Goal: Task Accomplishment & Management: Use online tool/utility

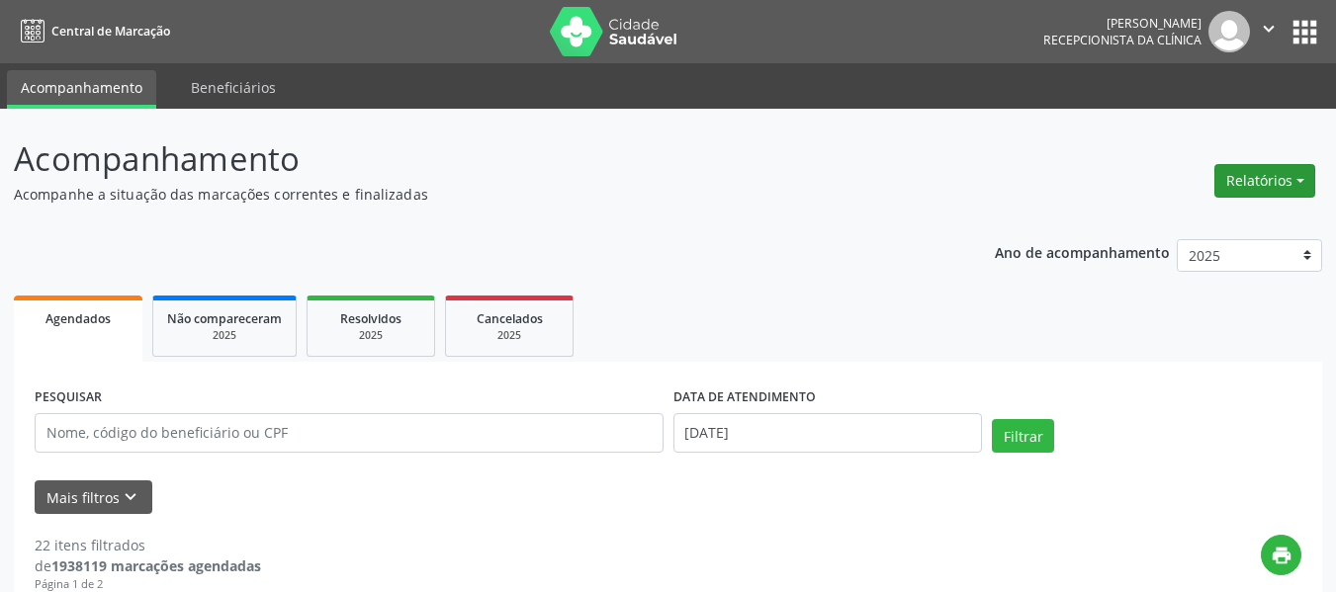
click at [1235, 183] on button "Relatórios" at bounding box center [1264, 181] width 101 height 34
click at [1198, 225] on link "Agendamentos" at bounding box center [1208, 224] width 213 height 28
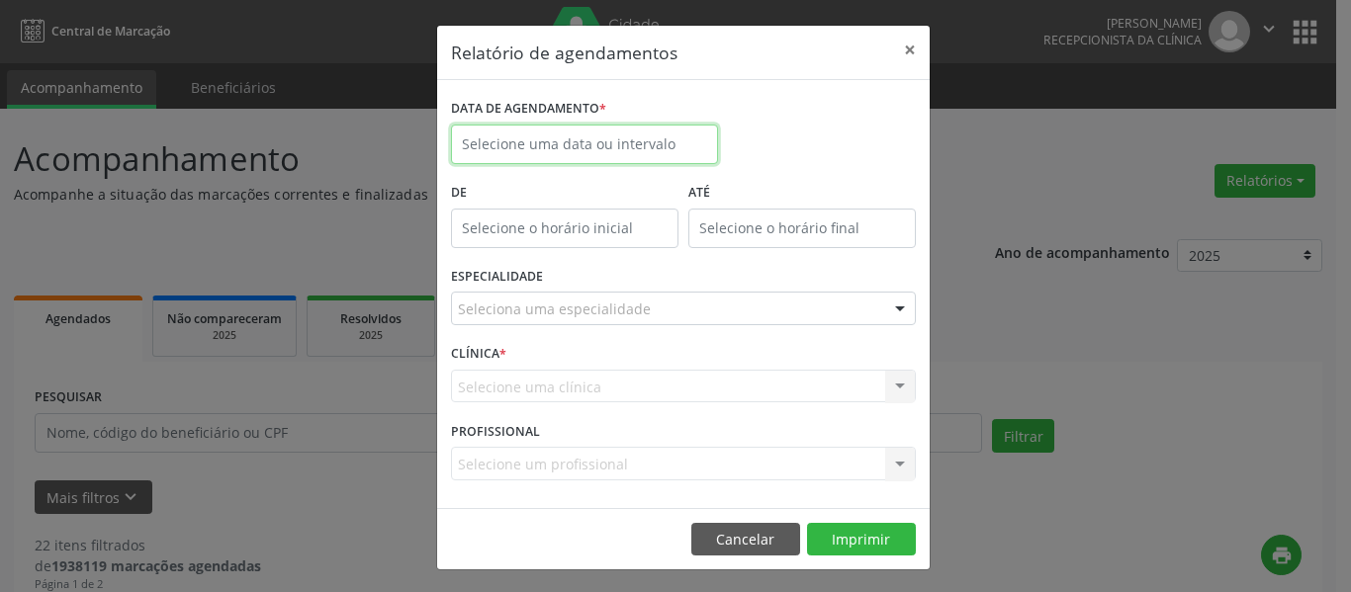
click at [607, 136] on input "text" at bounding box center [584, 145] width 267 height 40
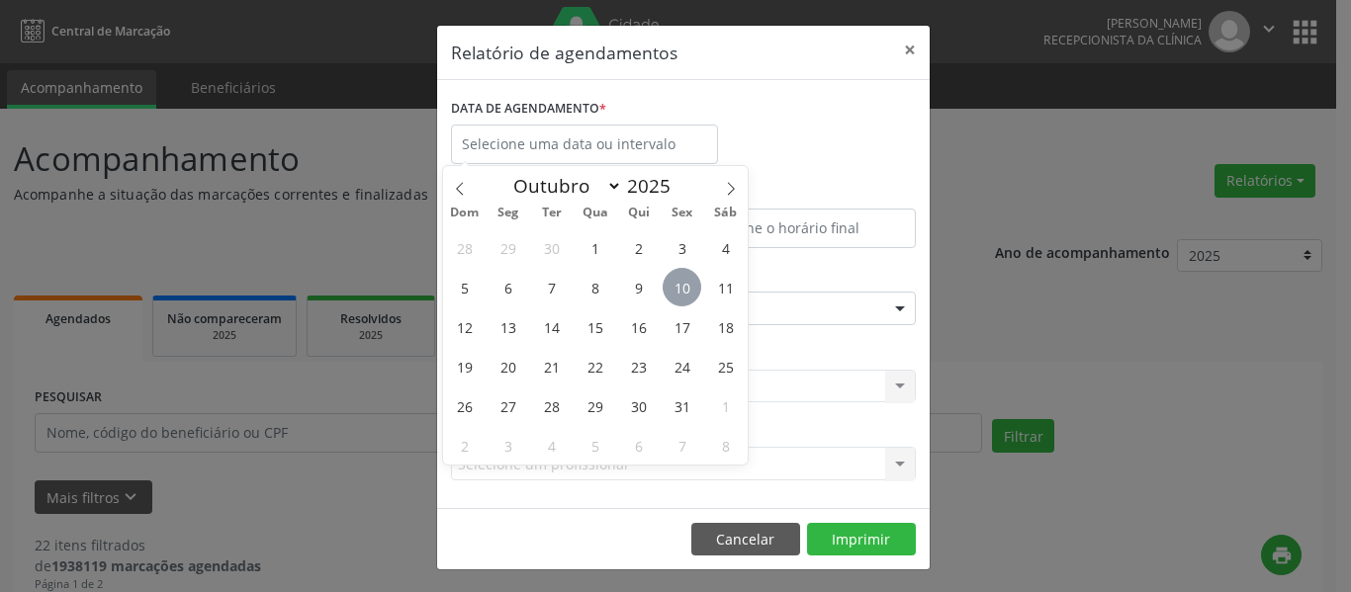
click at [672, 286] on span "10" at bounding box center [682, 287] width 39 height 39
type input "[DATE]"
click at [672, 286] on span "10" at bounding box center [682, 287] width 39 height 39
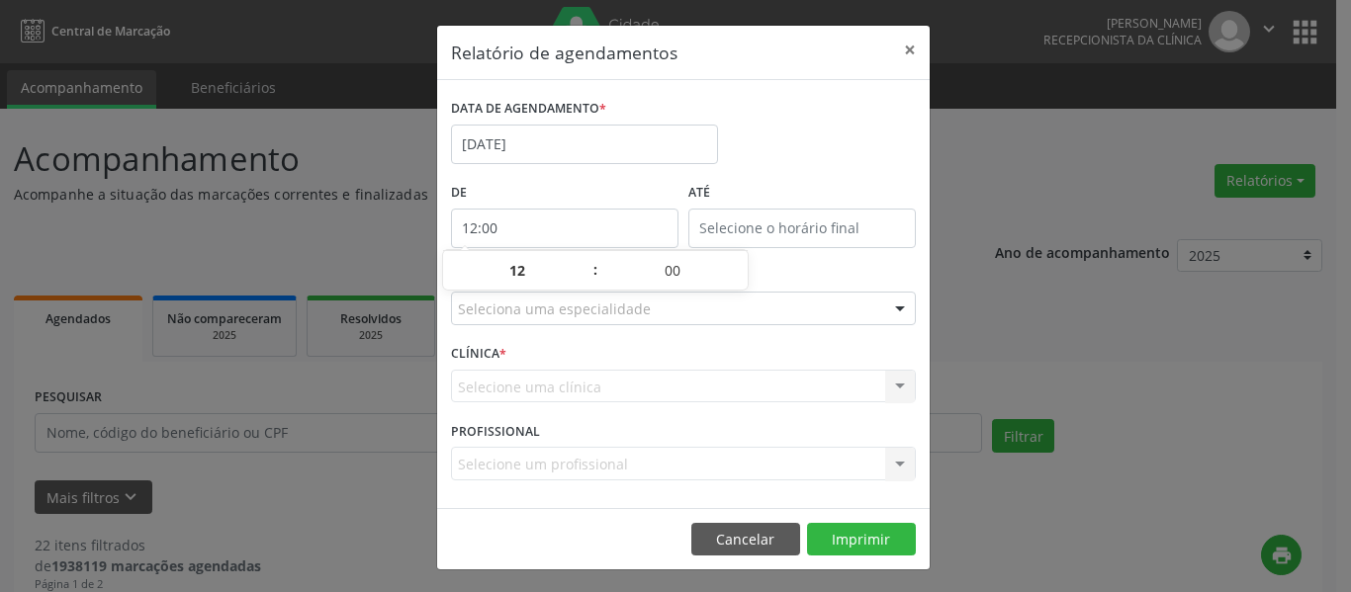
click at [582, 226] on input "12:00" at bounding box center [564, 229] width 227 height 40
click at [581, 259] on span at bounding box center [586, 261] width 14 height 20
type input "13:00"
type input "13"
click at [581, 278] on span at bounding box center [586, 281] width 14 height 20
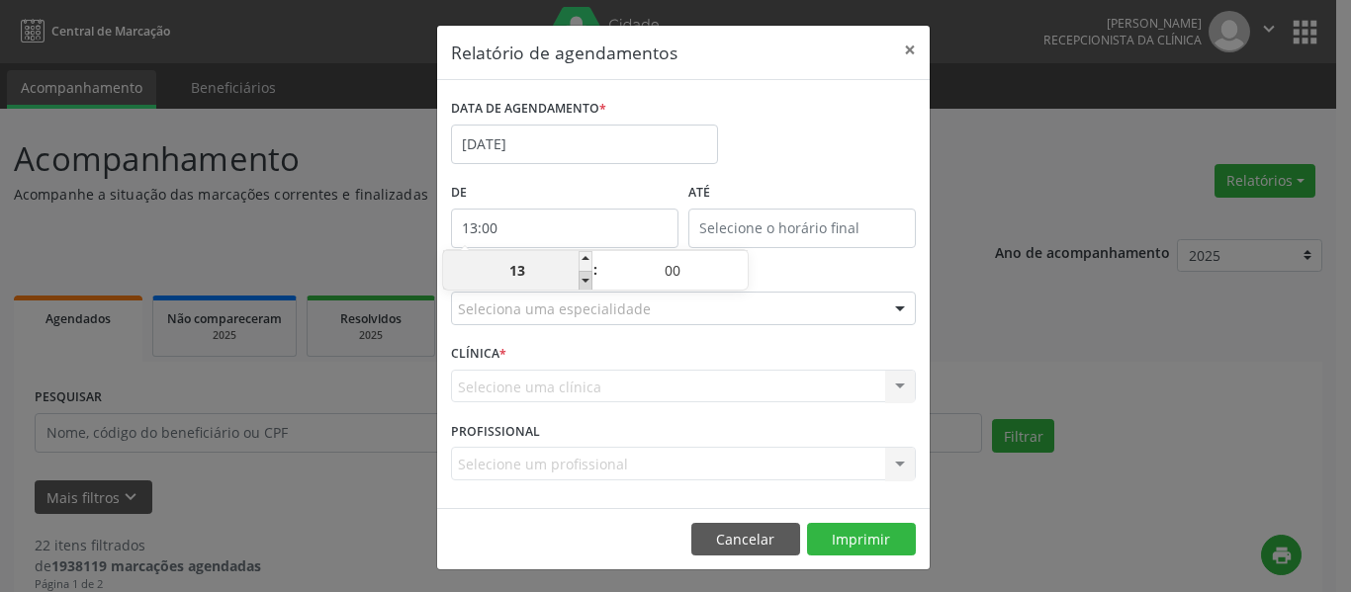
type input "12:00"
type input "12"
click at [581, 278] on span at bounding box center [586, 281] width 14 height 20
type input "11:00"
type input "11"
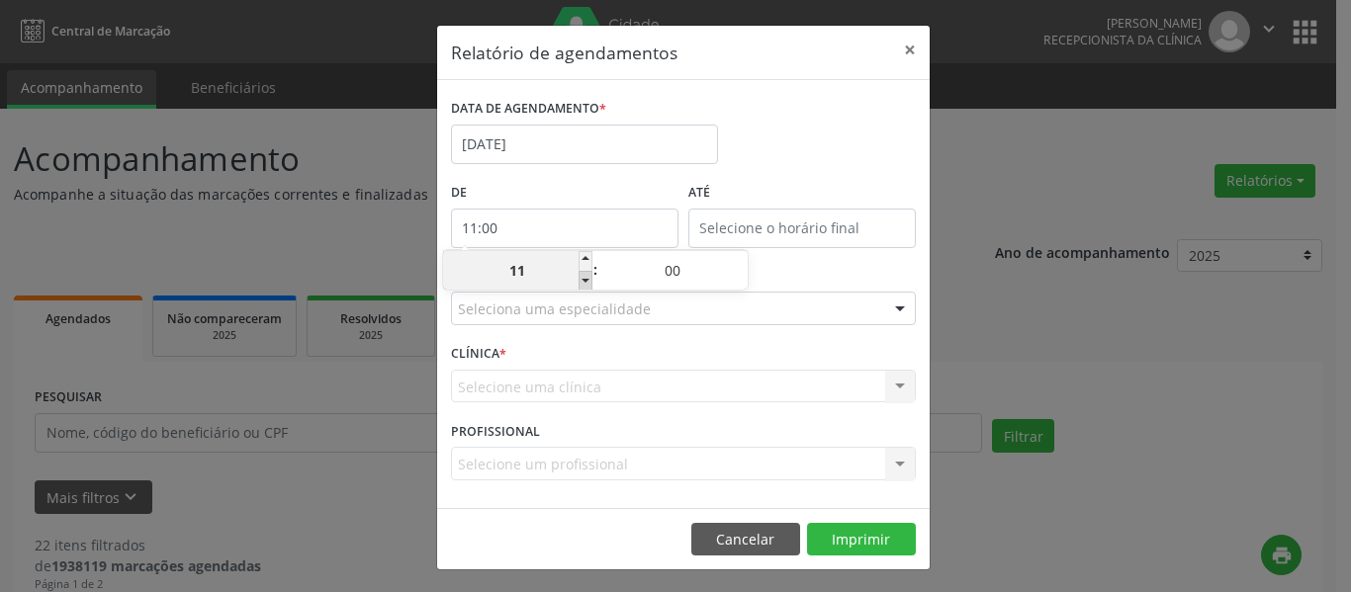
click at [581, 278] on span at bounding box center [586, 281] width 14 height 20
type input "10:00"
type input "10"
click at [581, 279] on span at bounding box center [586, 281] width 14 height 20
type input "09:00"
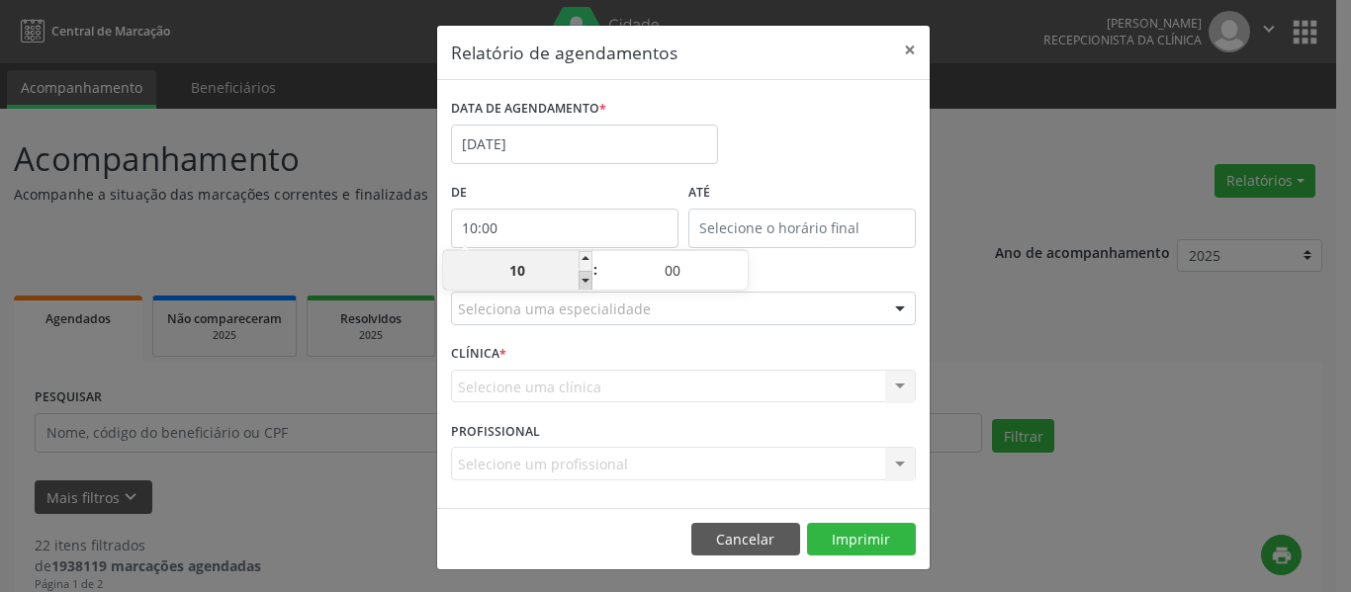
type input "09"
click at [581, 279] on span at bounding box center [586, 281] width 14 height 20
type input "08:00"
type input "08"
click at [582, 279] on span at bounding box center [586, 281] width 14 height 20
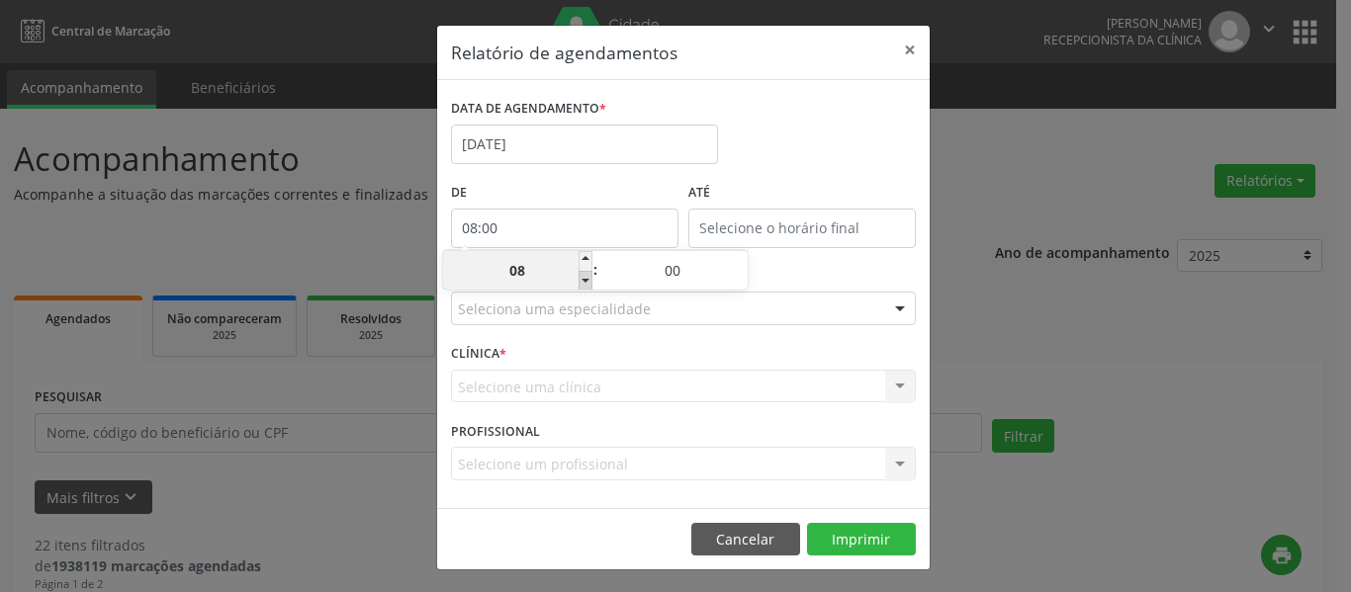
type input "07:00"
type input "07"
click at [582, 257] on span at bounding box center [586, 261] width 14 height 20
type input "08:00"
type input "08"
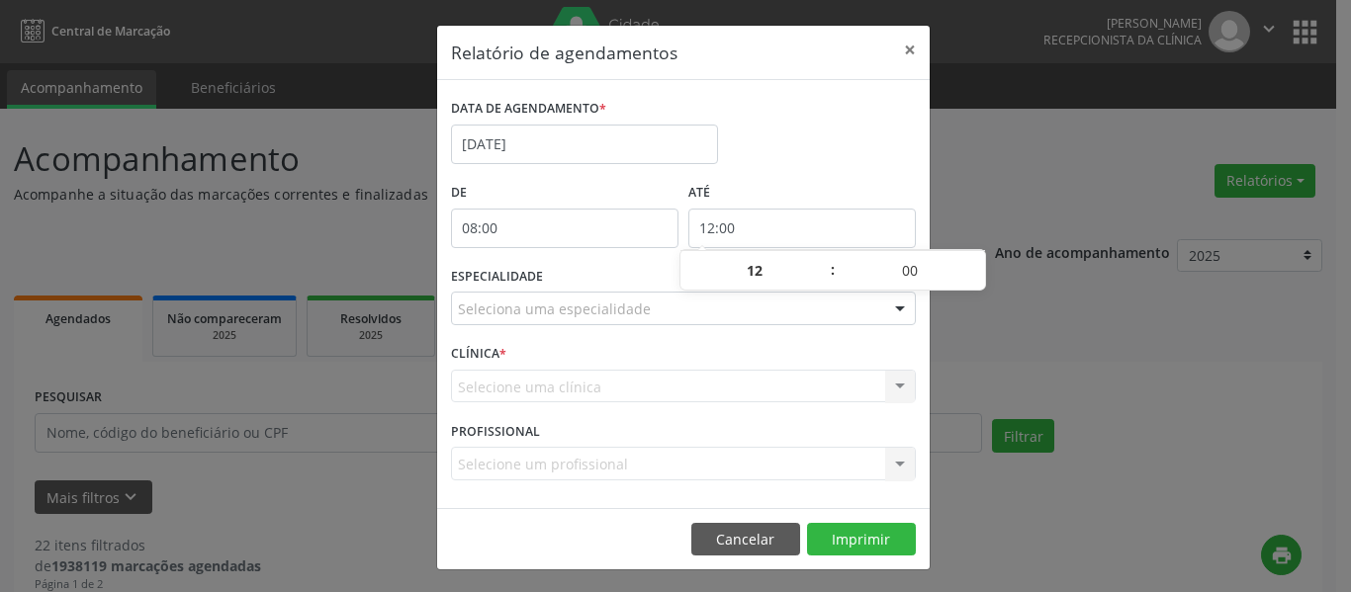
click at [848, 231] on input "12:00" at bounding box center [801, 229] width 227 height 40
click at [826, 261] on span at bounding box center [823, 261] width 14 height 20
type input "13:00"
type input "13"
click at [826, 261] on span at bounding box center [823, 261] width 14 height 20
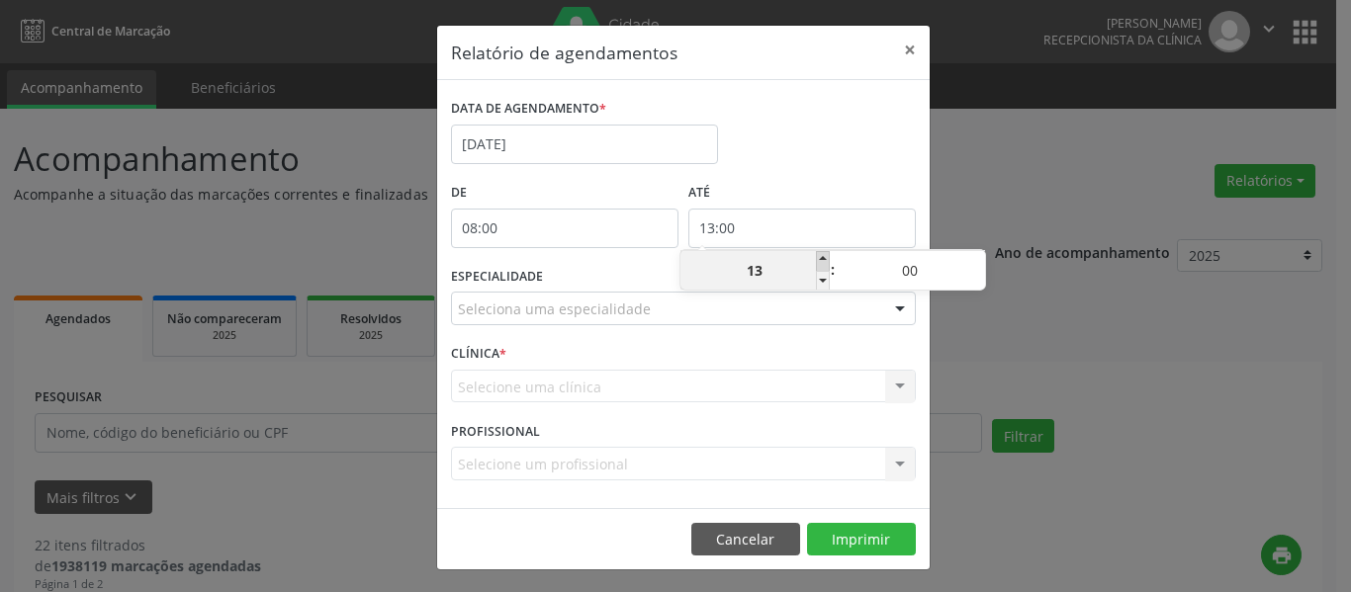
type input "14:00"
type input "14"
click at [826, 261] on span at bounding box center [823, 261] width 14 height 20
type input "15:00"
type input "15"
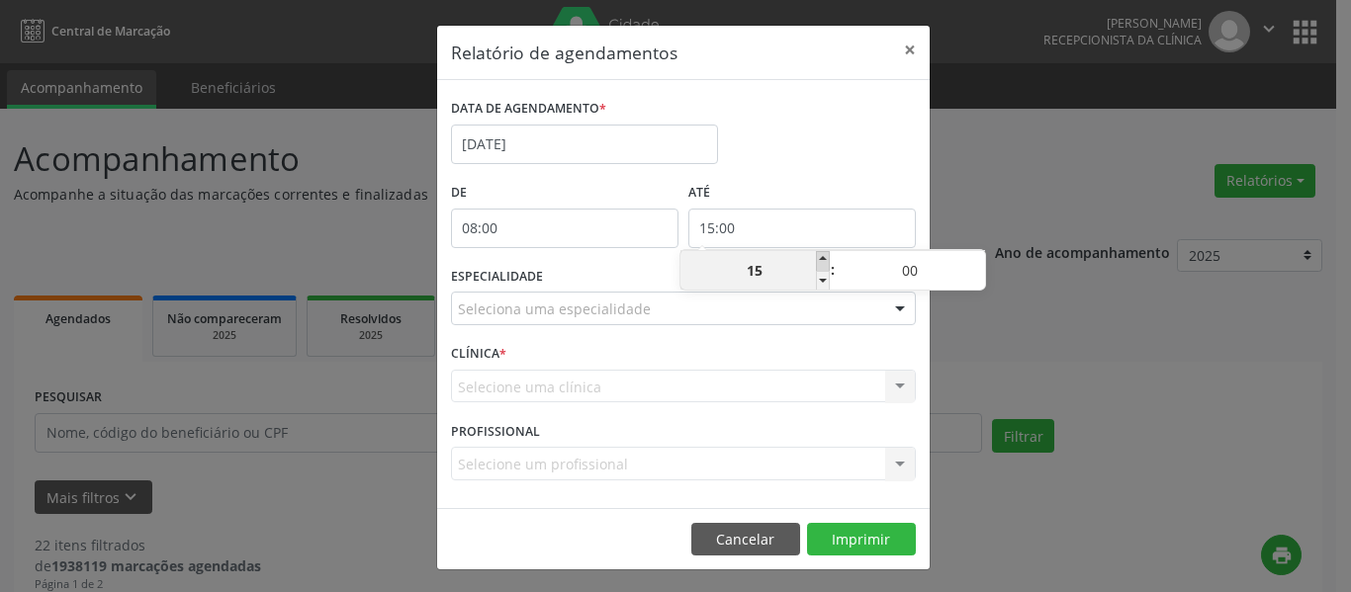
click at [826, 261] on span at bounding box center [823, 261] width 14 height 20
type input "16:00"
type input "16"
click at [817, 283] on span at bounding box center [823, 281] width 14 height 20
type input "15:00"
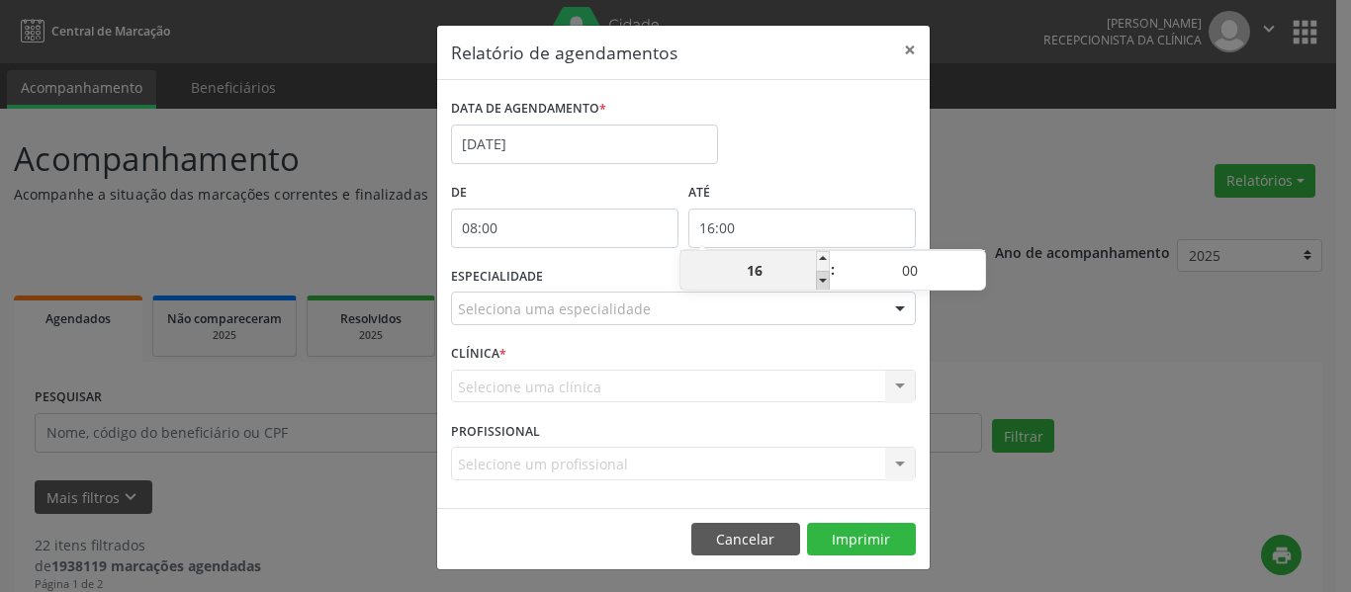
type input "15"
click at [817, 283] on span at bounding box center [823, 281] width 14 height 20
type input "14:00"
type input "14"
click at [817, 283] on span at bounding box center [823, 281] width 14 height 20
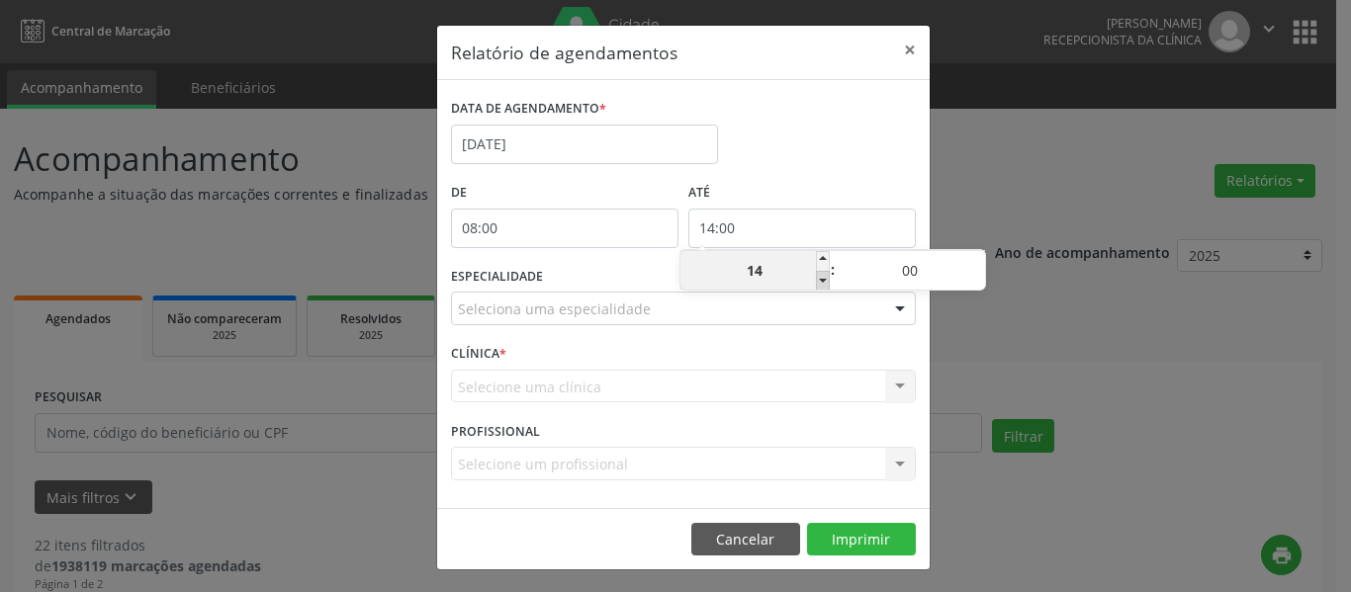
type input "13:00"
type input "13"
click at [817, 283] on span at bounding box center [823, 281] width 14 height 20
type input "12:00"
type input "12"
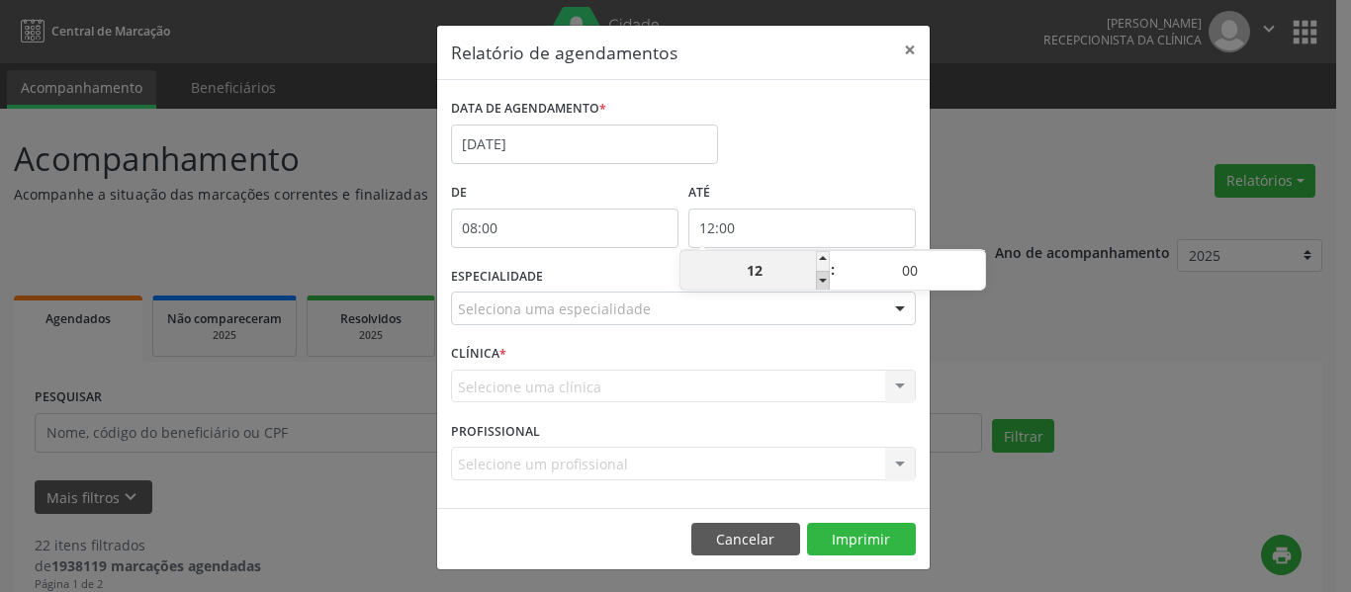
click at [817, 283] on span at bounding box center [823, 281] width 14 height 20
type input "11:00"
type input "11"
click at [817, 283] on span at bounding box center [823, 281] width 14 height 20
type input "10:00"
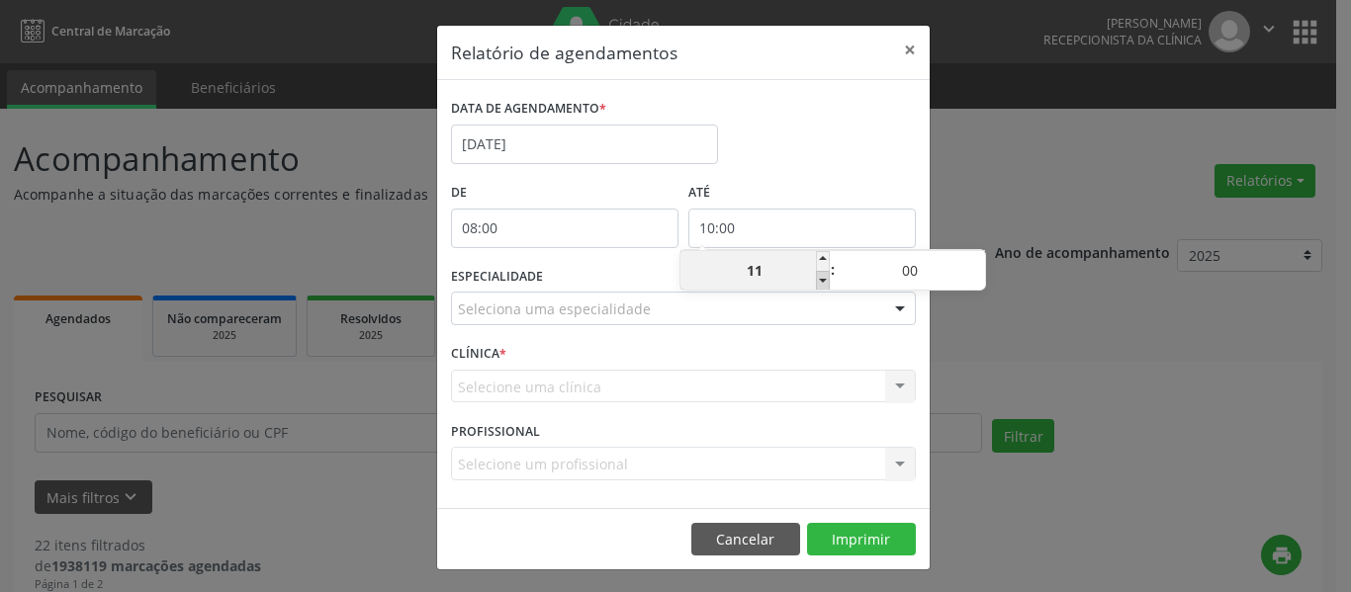
type input "10"
click at [820, 248] on div "ATÉ 10:00" at bounding box center [801, 220] width 237 height 84
click at [801, 228] on input "10:00" at bounding box center [801, 229] width 227 height 40
click at [825, 259] on span at bounding box center [823, 261] width 14 height 20
type input "11:00"
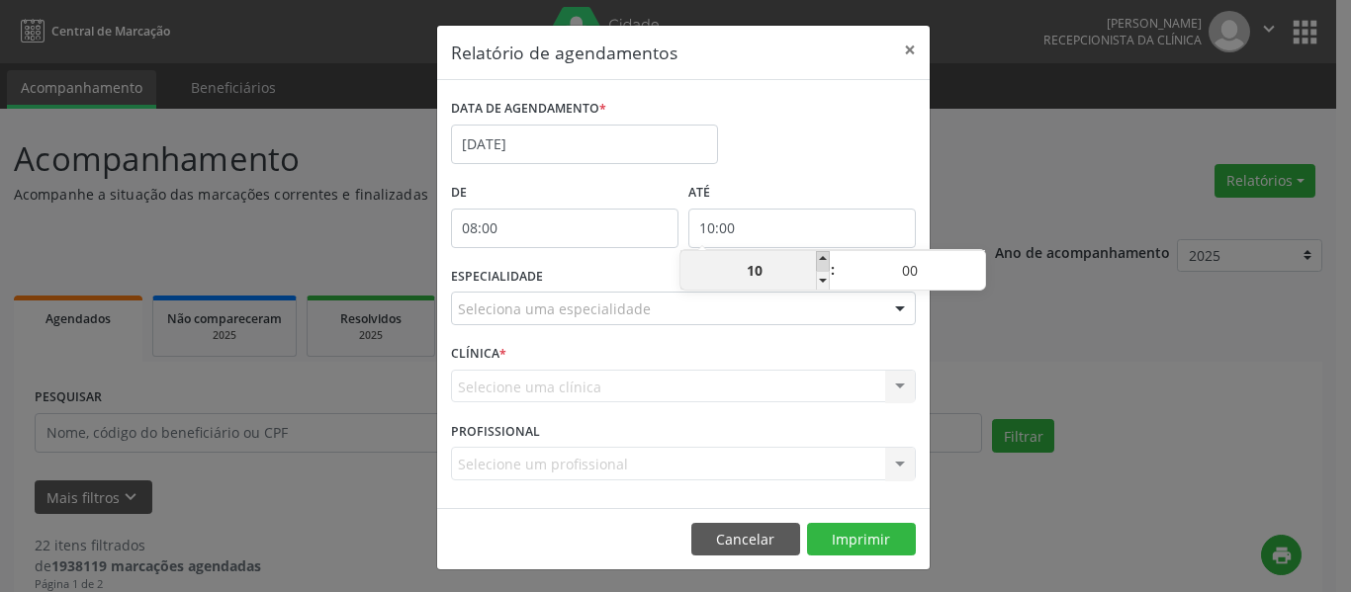
type input "11"
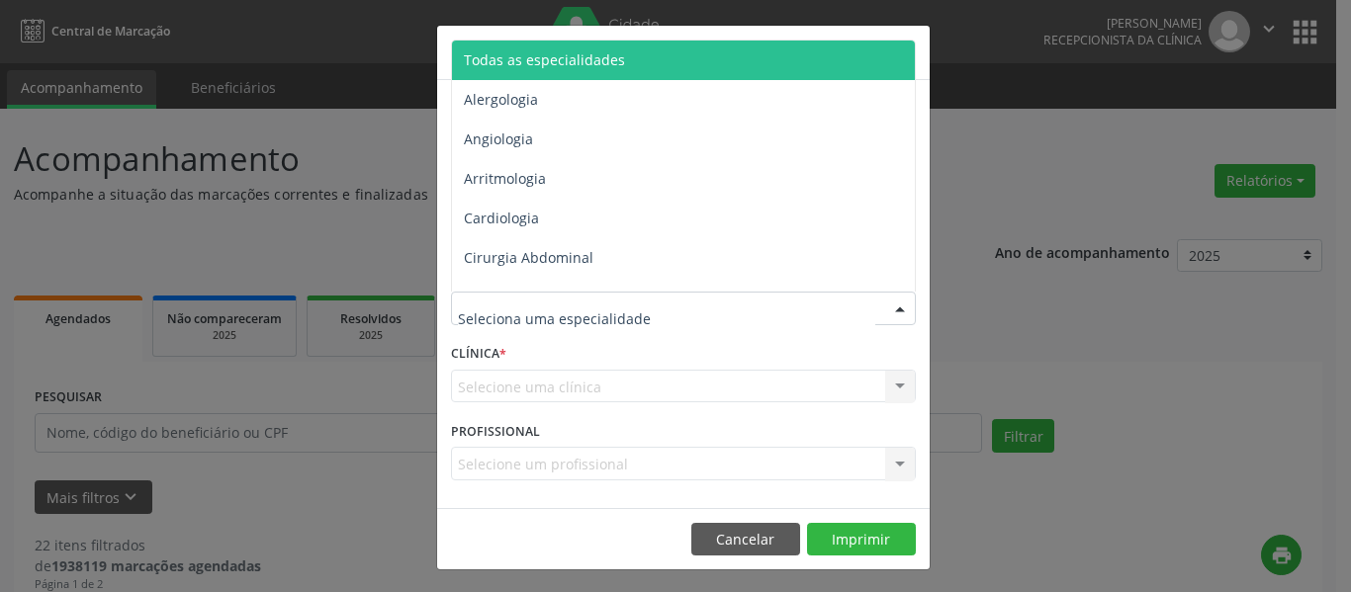
click at [550, 50] on span "Todas as especialidades" at bounding box center [544, 59] width 161 height 19
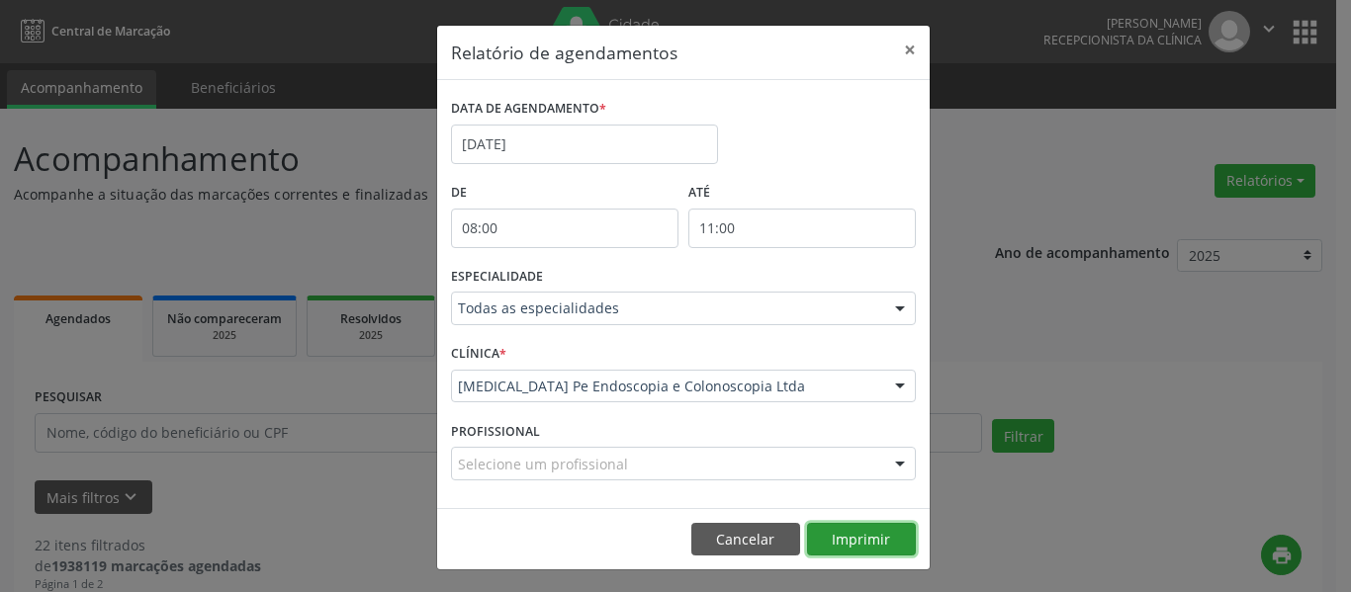
click at [884, 542] on button "Imprimir" at bounding box center [861, 540] width 109 height 34
click at [765, 238] on input "11:00" at bounding box center [801, 229] width 227 height 40
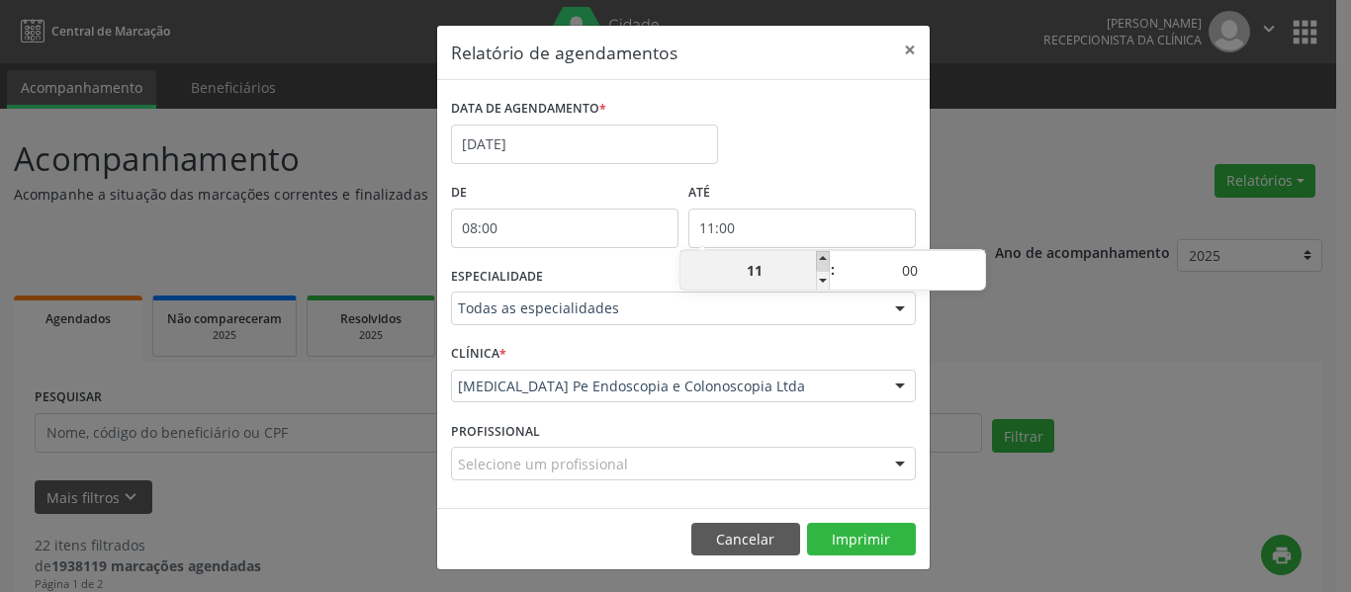
click at [828, 256] on span at bounding box center [823, 261] width 14 height 20
type input "12:00"
type input "12"
click at [828, 256] on span at bounding box center [823, 261] width 14 height 20
type input "13:00"
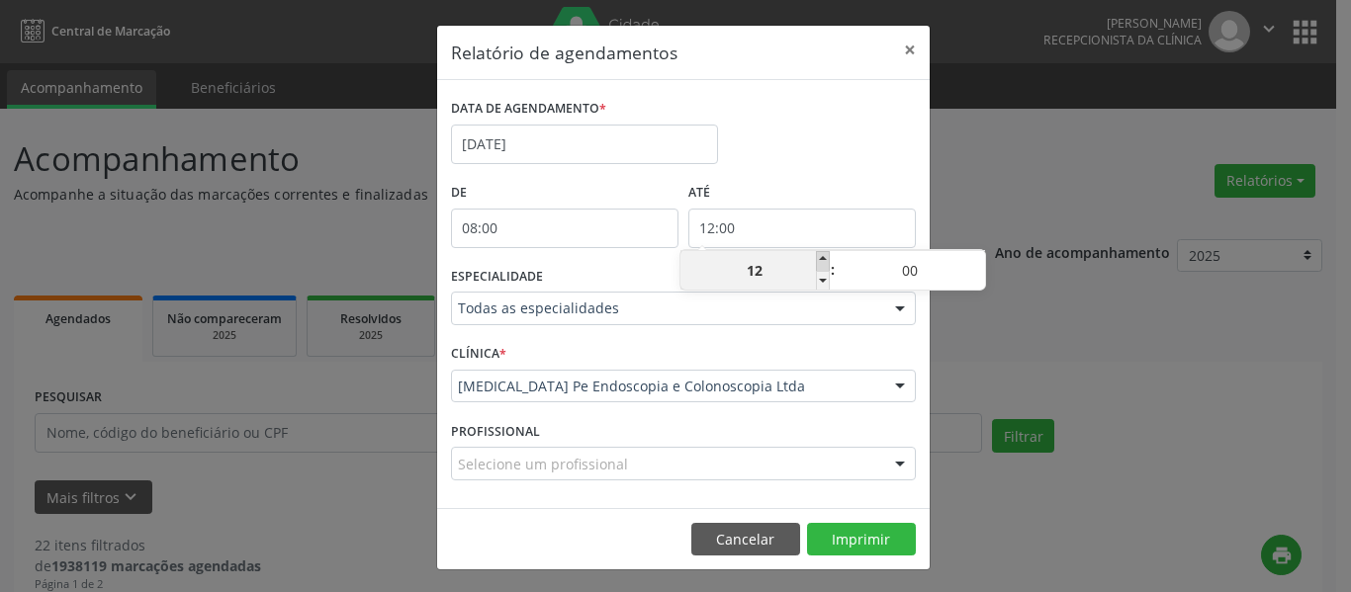
type input "13"
click at [836, 545] on button "Imprimir" at bounding box center [861, 540] width 109 height 34
